Goal: Task Accomplishment & Management: Manage account settings

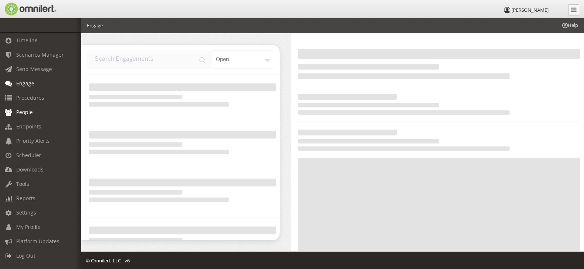
click at [26, 110] on span "People" at bounding box center [24, 112] width 17 height 7
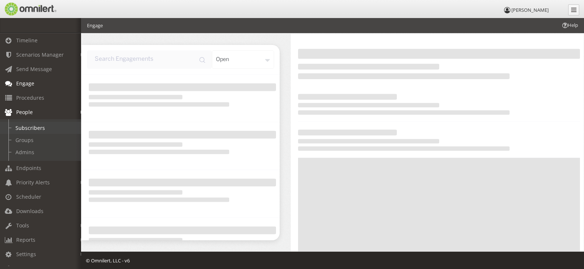
click at [29, 129] on link "Subscribers" at bounding box center [44, 128] width 88 height 12
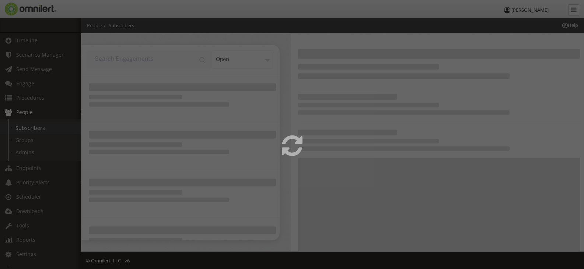
select select
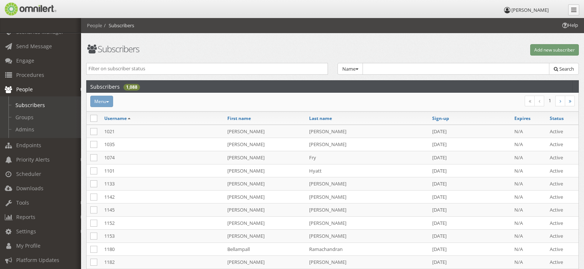
scroll to position [44, 0]
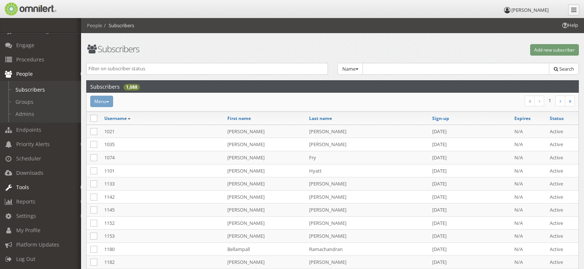
click at [31, 180] on link "Tools" at bounding box center [44, 187] width 88 height 14
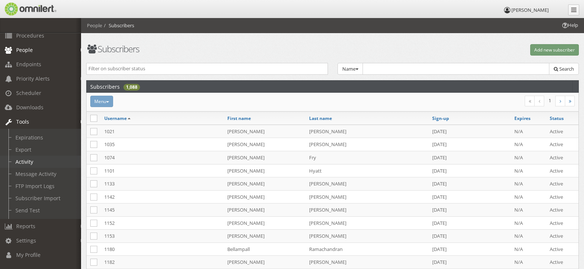
scroll to position [92, 0]
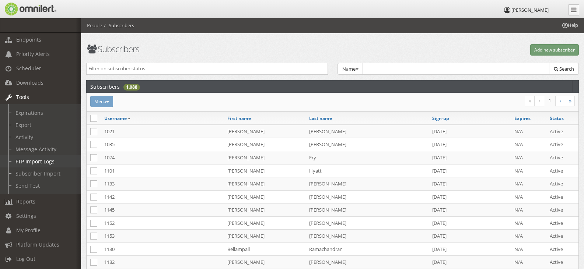
click at [42, 157] on link "FTP Import Logs" at bounding box center [44, 161] width 88 height 12
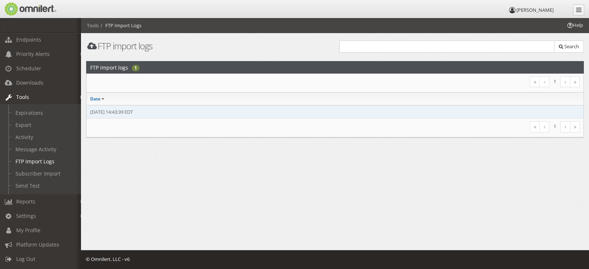
click at [116, 112] on td "[DATE] 14:43:39 EDT" at bounding box center [335, 111] width 497 height 13
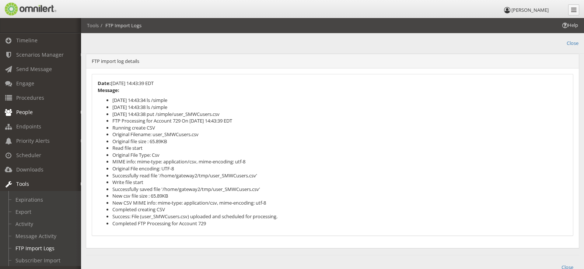
click at [11, 111] on icon at bounding box center [8, 112] width 9 height 5
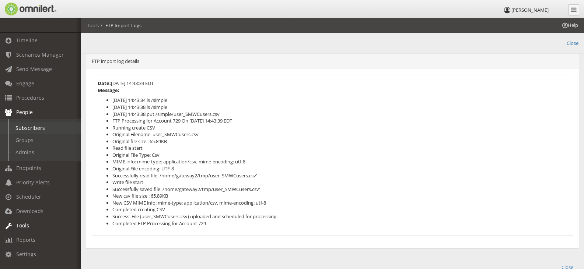
click at [41, 126] on link "Subscribers" at bounding box center [44, 128] width 88 height 12
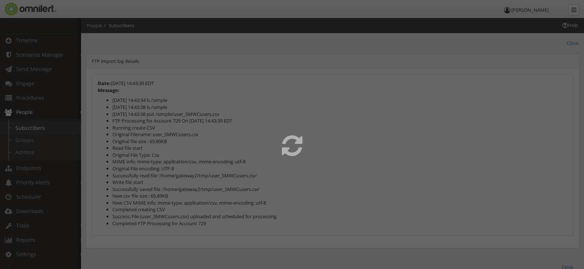
select select
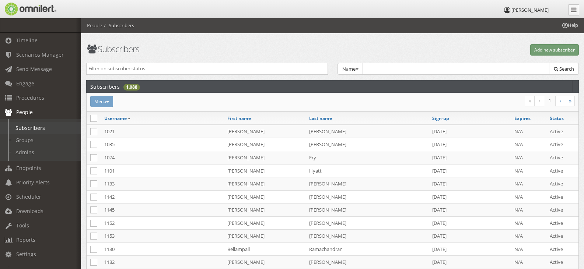
click at [41, 126] on link "Subscribers" at bounding box center [44, 128] width 88 height 12
click at [33, 106] on link "People" at bounding box center [44, 112] width 88 height 14
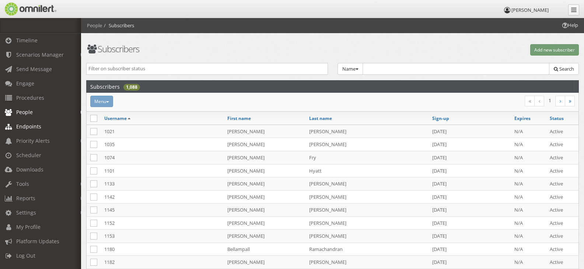
click at [31, 125] on span "Endpoints" at bounding box center [28, 126] width 25 height 7
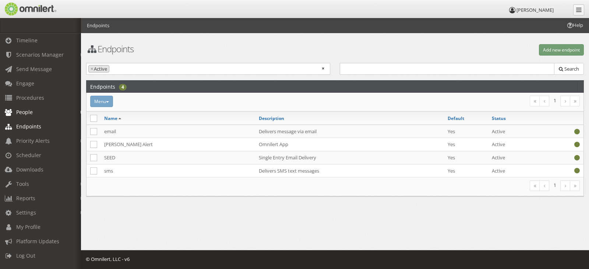
click at [27, 111] on span "People" at bounding box center [24, 112] width 17 height 7
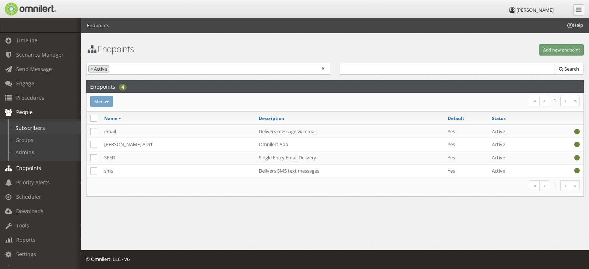
click at [26, 125] on link "Subscribers" at bounding box center [44, 128] width 88 height 12
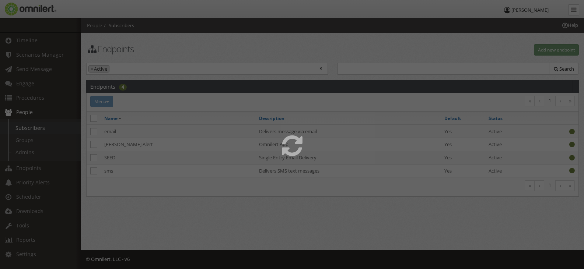
select select
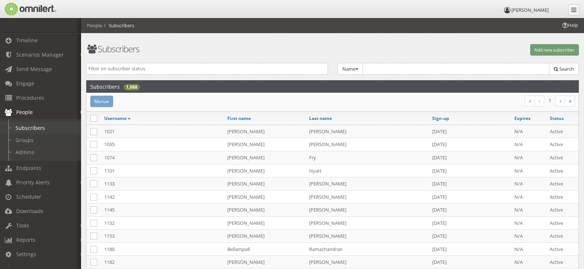
click at [25, 126] on link "Subscribers" at bounding box center [44, 128] width 88 height 12
click at [132, 66] on input "search" at bounding box center [206, 68] width 237 height 7
click at [522, 74] on input "text" at bounding box center [456, 69] width 187 height 12
type input "[PERSON_NAME]"
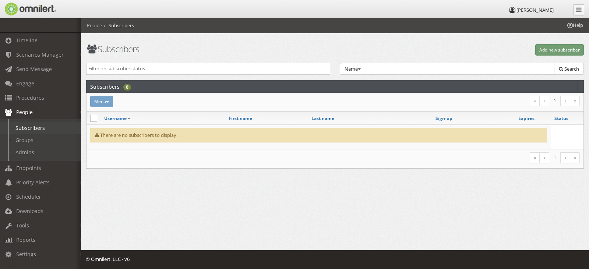
click at [25, 127] on link "Subscribers" at bounding box center [44, 128] width 88 height 12
